Goal: Consume media (video, audio)

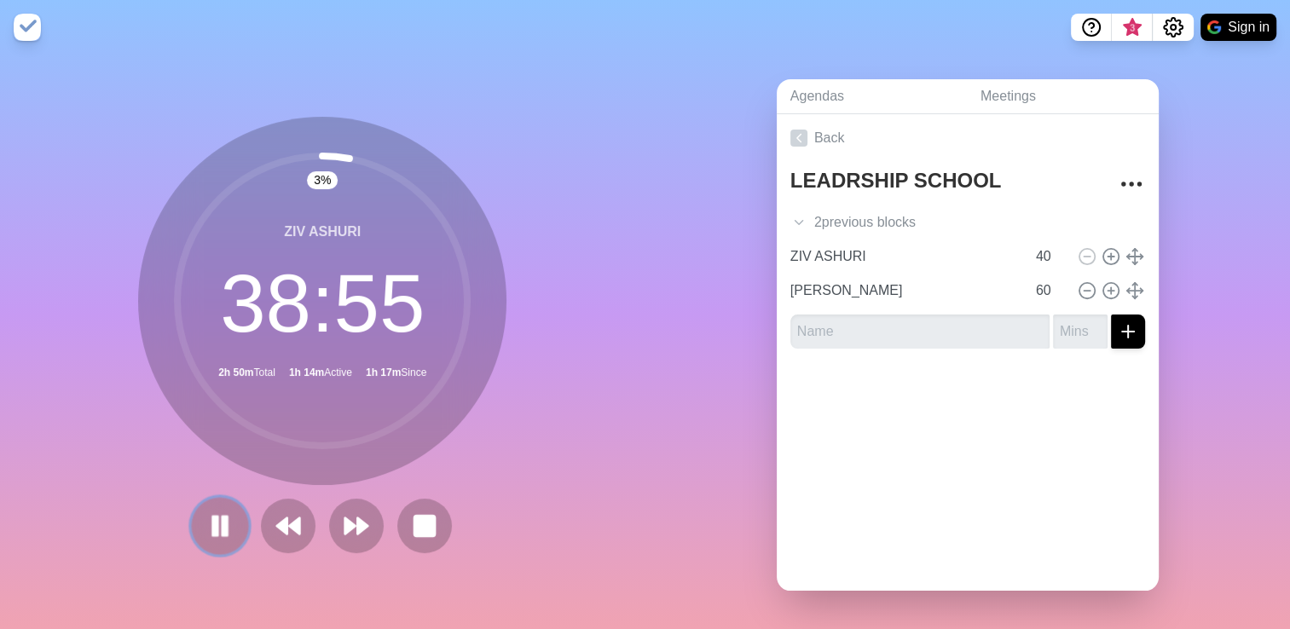
click at [213, 525] on rect at bounding box center [215, 526] width 5 height 19
click at [316, 156] on circle at bounding box center [322, 301] width 290 height 290
click at [274, 514] on icon at bounding box center [288, 526] width 29 height 29
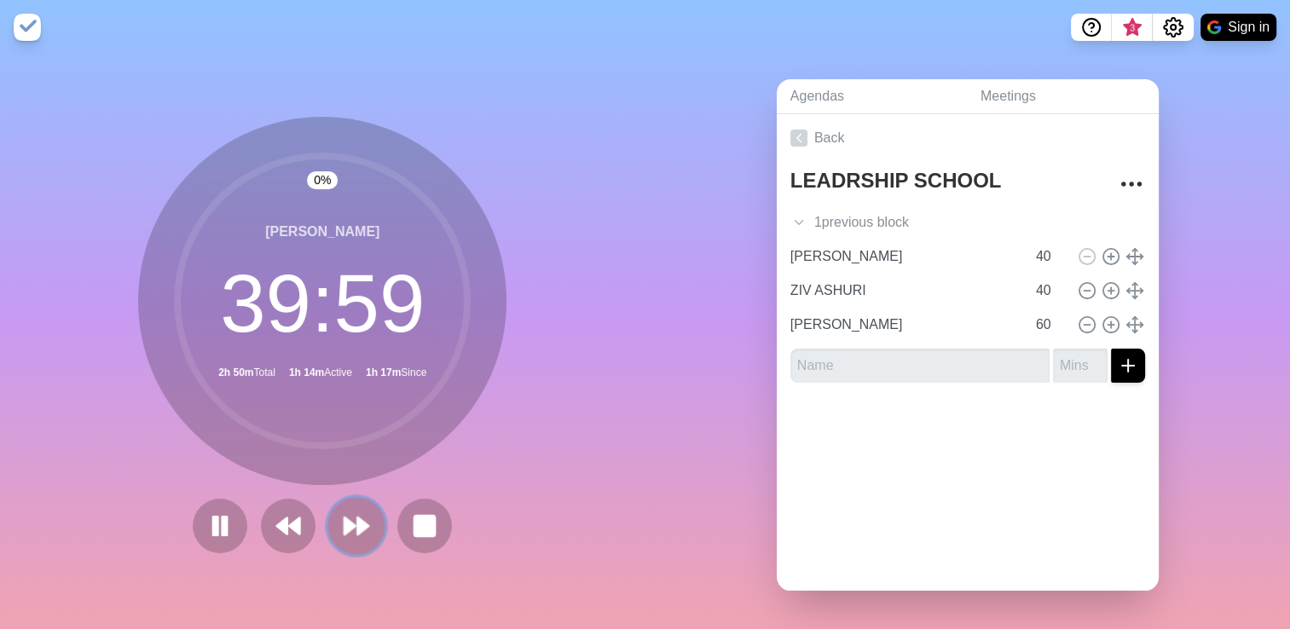
click at [358, 518] on polygon at bounding box center [363, 526] width 11 height 17
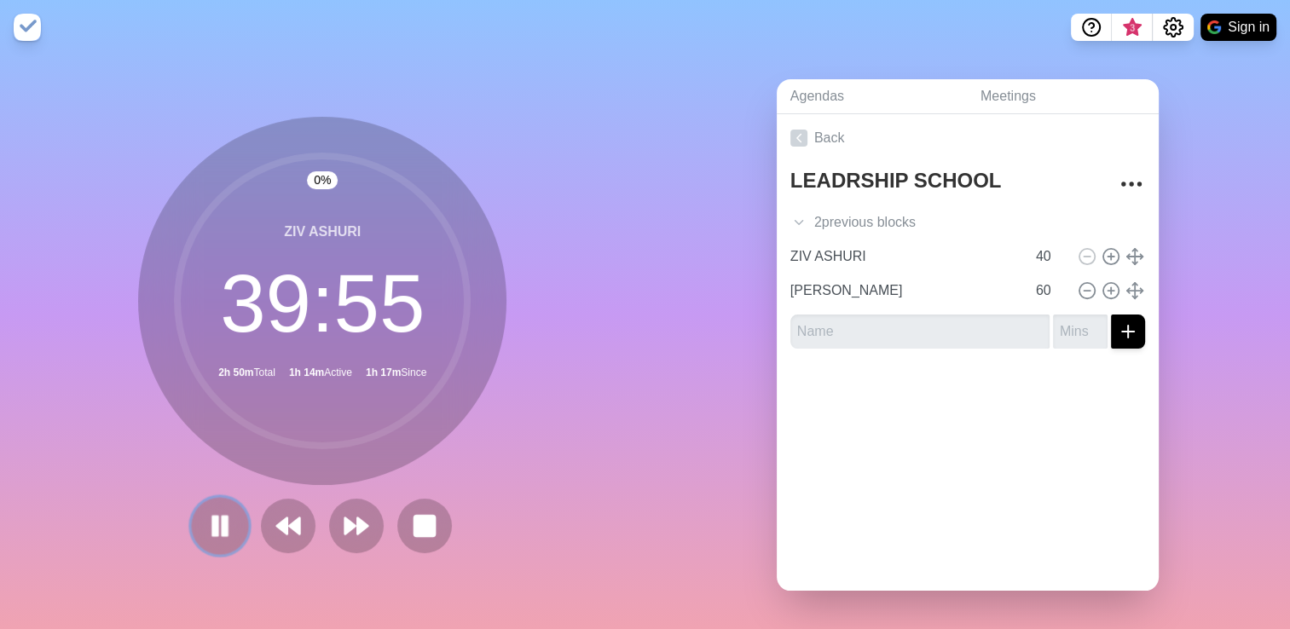
click at [214, 512] on icon at bounding box center [219, 526] width 29 height 29
click at [278, 513] on icon at bounding box center [288, 526] width 29 height 29
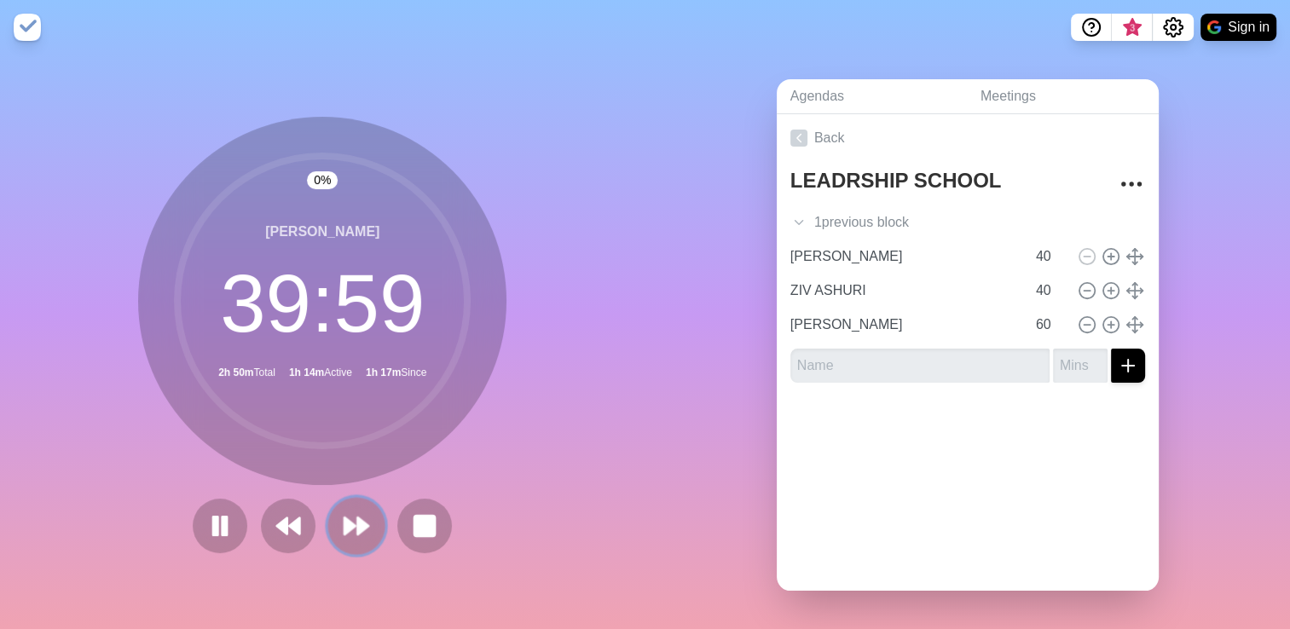
click at [369, 522] on button at bounding box center [356, 525] width 57 height 57
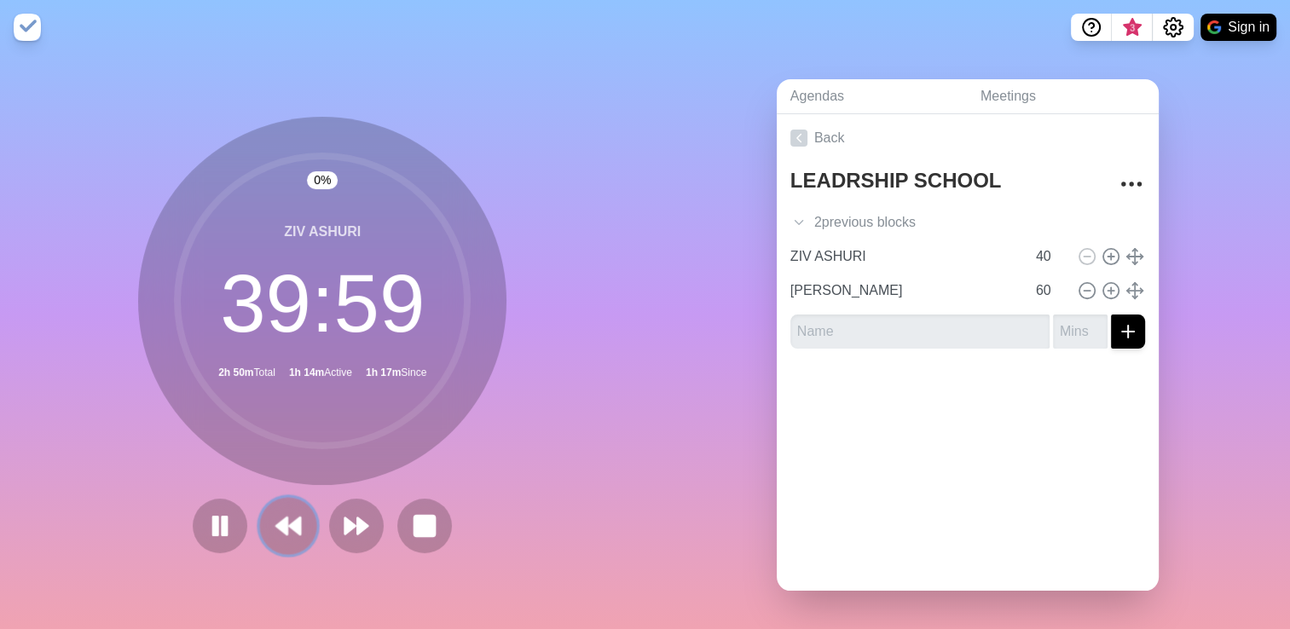
click at [275, 530] on icon at bounding box center [288, 526] width 29 height 29
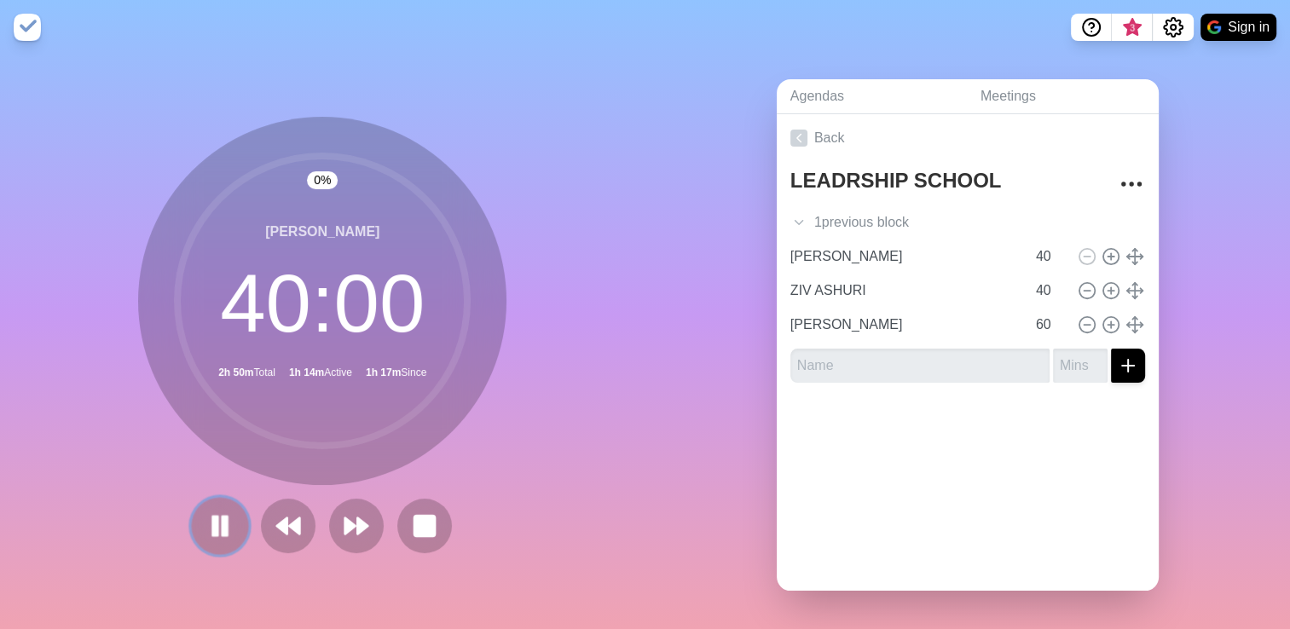
click at [223, 524] on rect at bounding box center [225, 526] width 5 height 19
click at [358, 526] on icon at bounding box center [356, 526] width 29 height 29
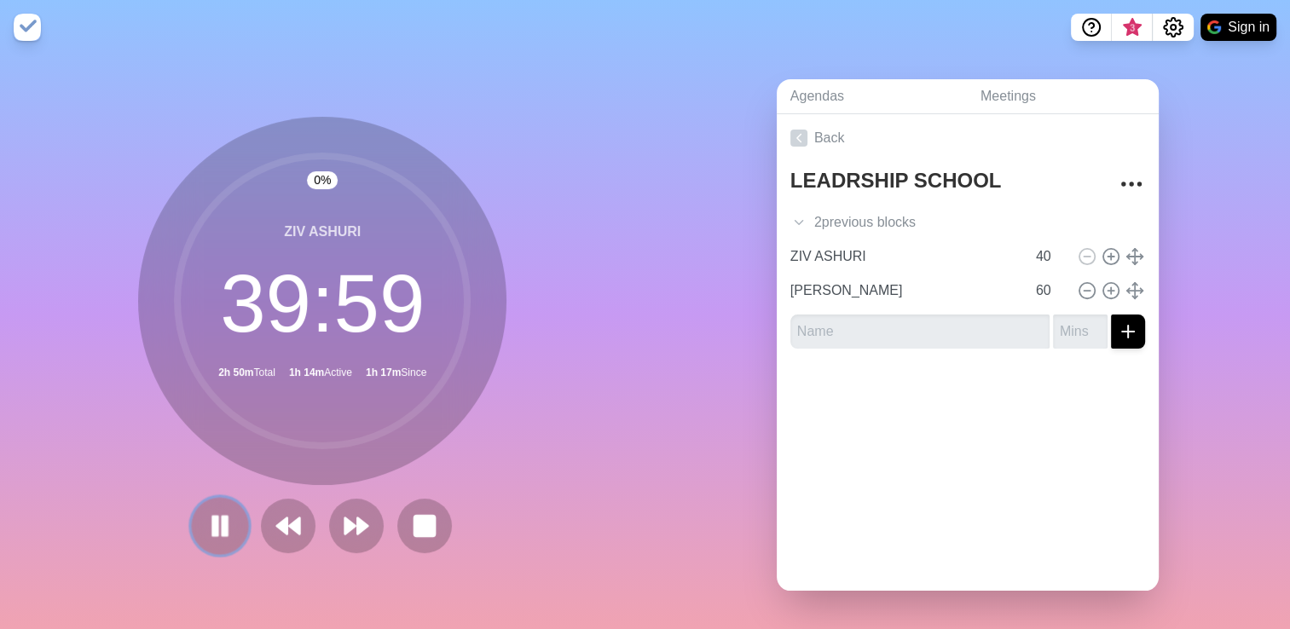
click at [223, 529] on rect at bounding box center [225, 526] width 5 height 19
click at [192, 527] on button at bounding box center [220, 525] width 57 height 57
